Goal: Information Seeking & Learning: Check status

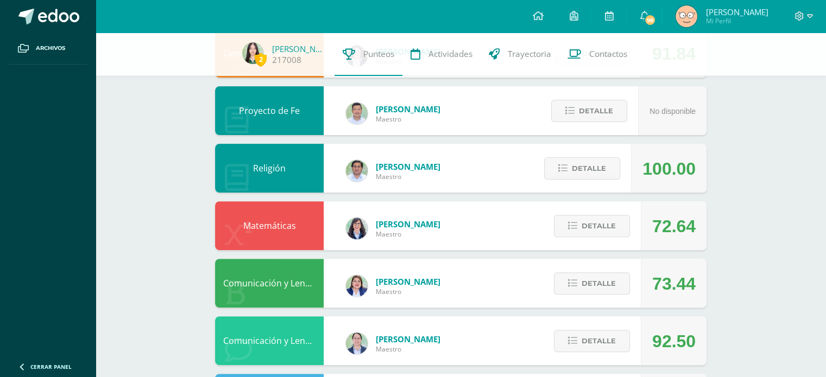
scroll to position [316, 0]
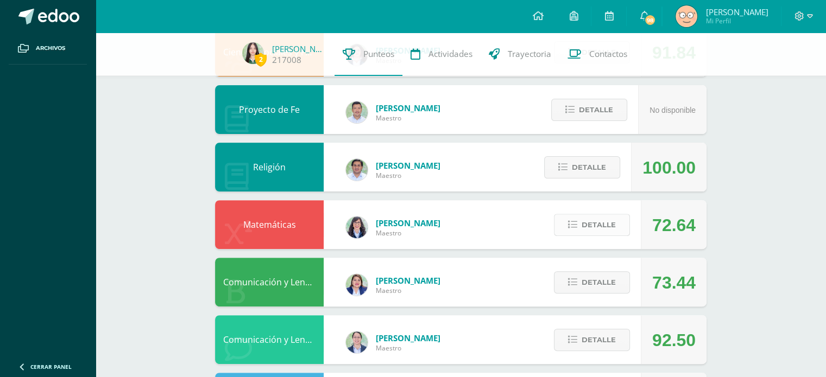
click at [601, 225] on span "Detalle" at bounding box center [598, 225] width 34 height 20
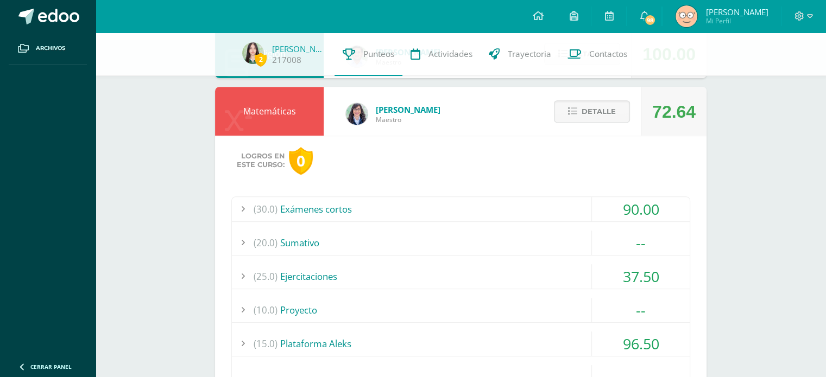
scroll to position [430, 0]
click at [593, 212] on div "90.00" at bounding box center [641, 208] width 98 height 24
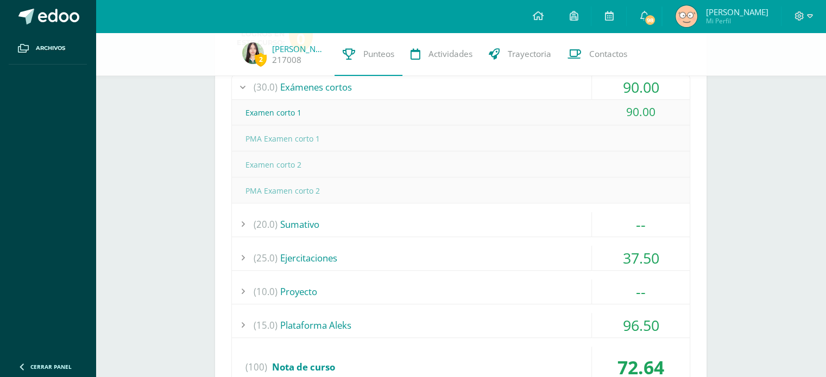
scroll to position [556, 0]
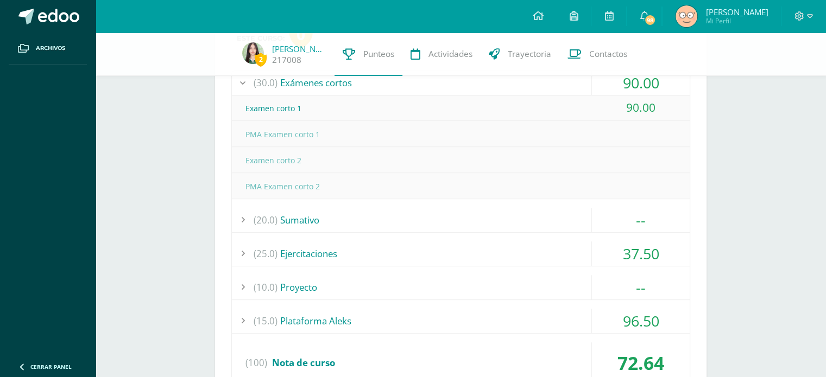
click at [629, 249] on div "37.50" at bounding box center [641, 254] width 98 height 24
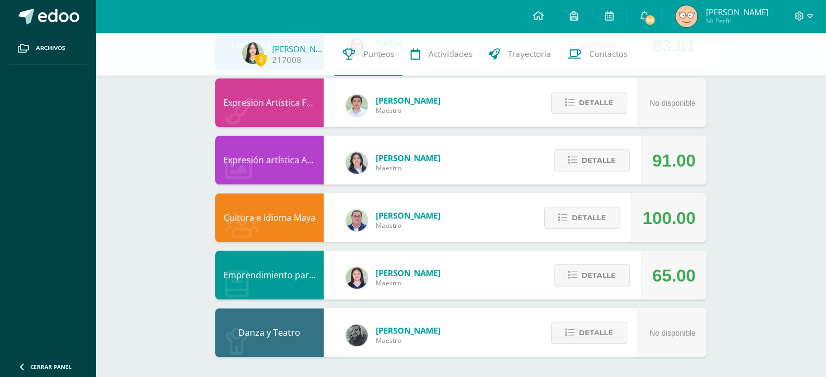
scroll to position [1185, 0]
click at [596, 204] on div "Detalle" at bounding box center [579, 218] width 103 height 49
click at [606, 213] on button "Detalle" at bounding box center [582, 218] width 76 height 22
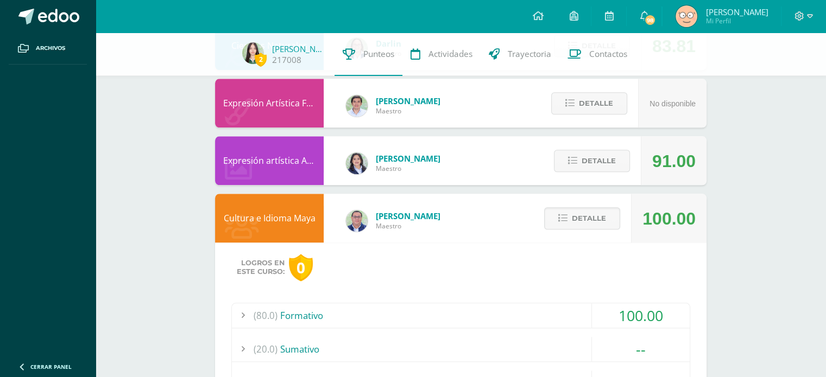
scroll to position [1277, 0]
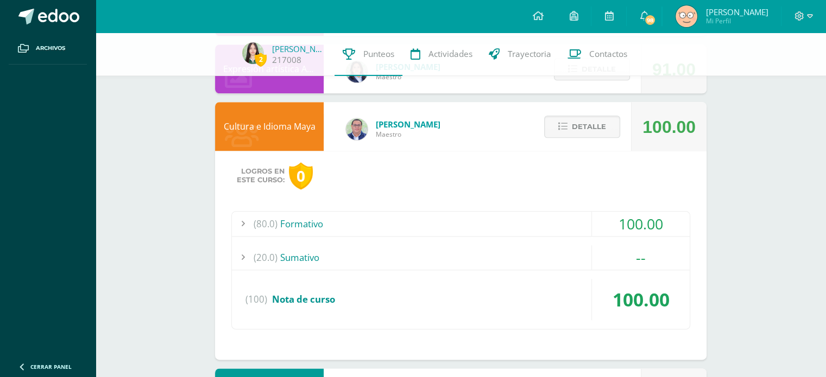
click at [630, 214] on div "100.00" at bounding box center [641, 224] width 98 height 24
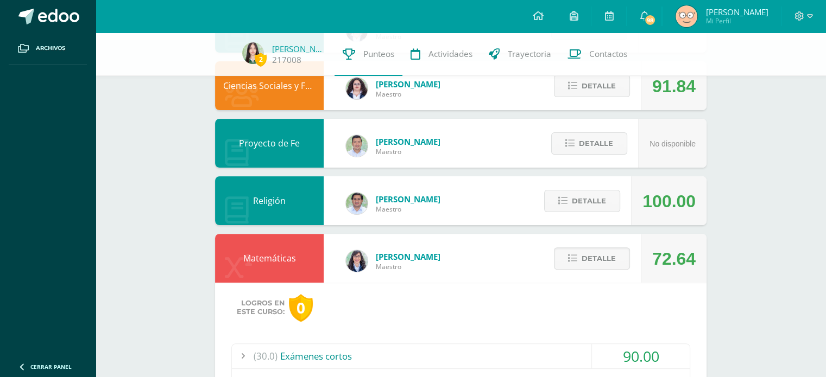
scroll to position [0, 0]
